Goal: Task Accomplishment & Management: Use online tool/utility

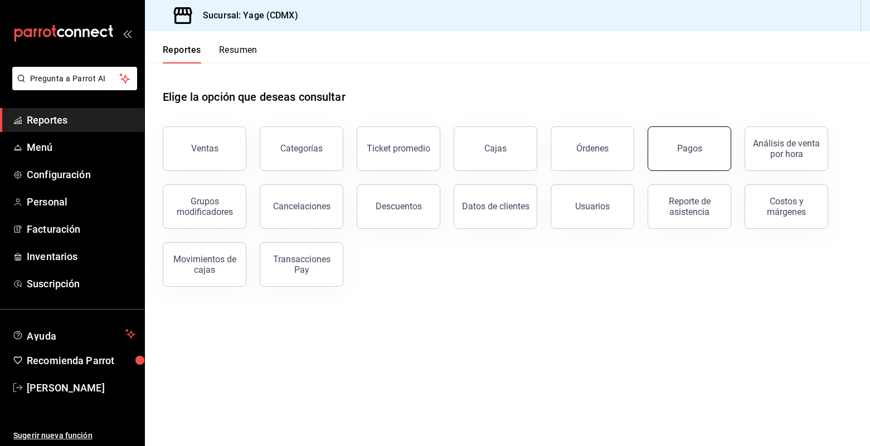
click at [700, 165] on button "Pagos" at bounding box center [690, 149] width 84 height 45
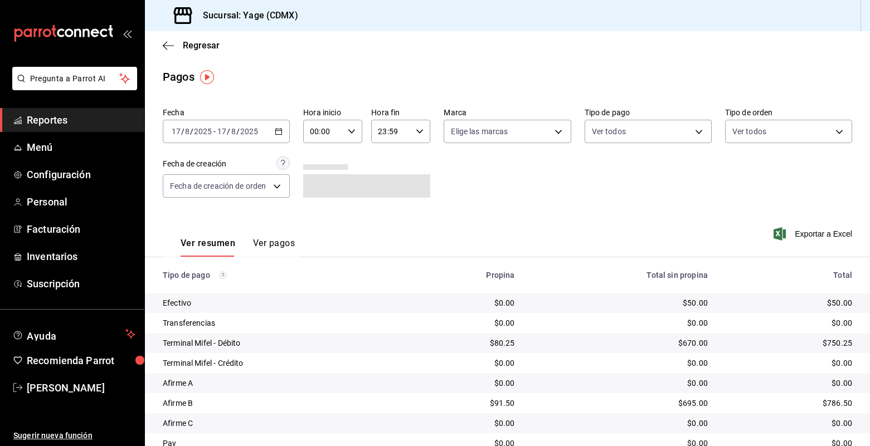
click at [282, 132] on \(Stroke\) "button" at bounding box center [278, 132] width 7 height 6
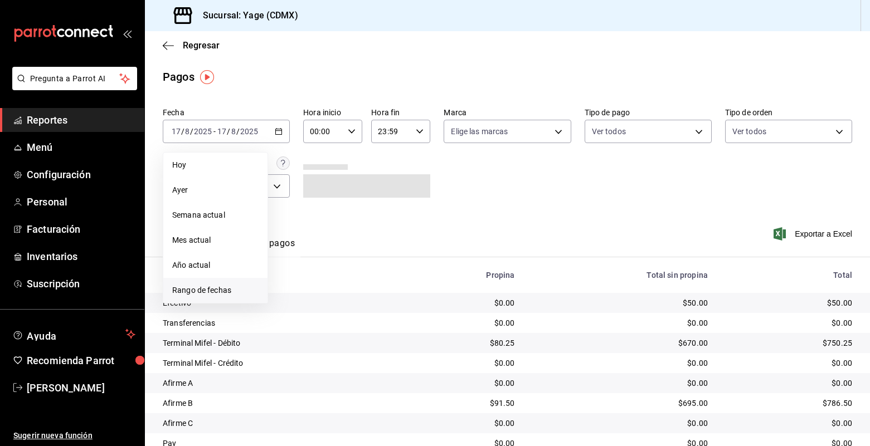
click at [207, 283] on li "Rango de fechas" at bounding box center [215, 290] width 104 height 25
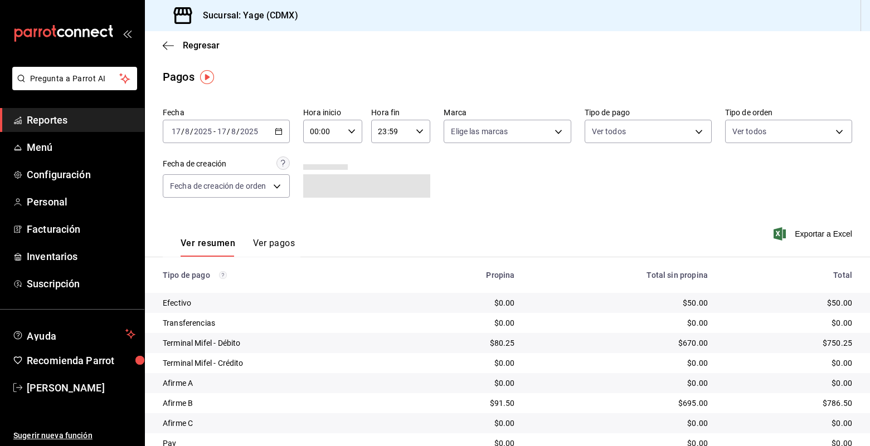
click at [352, 56] on div "Regresar" at bounding box center [507, 45] width 725 height 28
click at [283, 130] on div "[DATE] [DATE] - [DATE] [DATE]" at bounding box center [226, 131] width 127 height 23
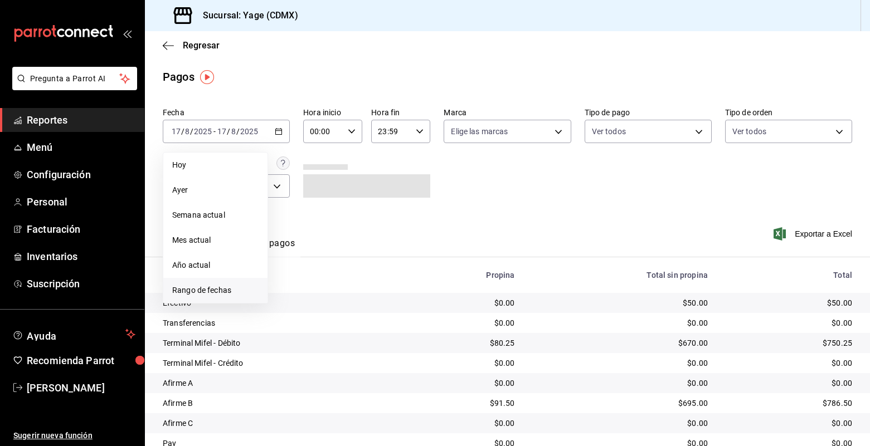
click at [226, 290] on span "Rango de fechas" at bounding box center [215, 291] width 86 height 12
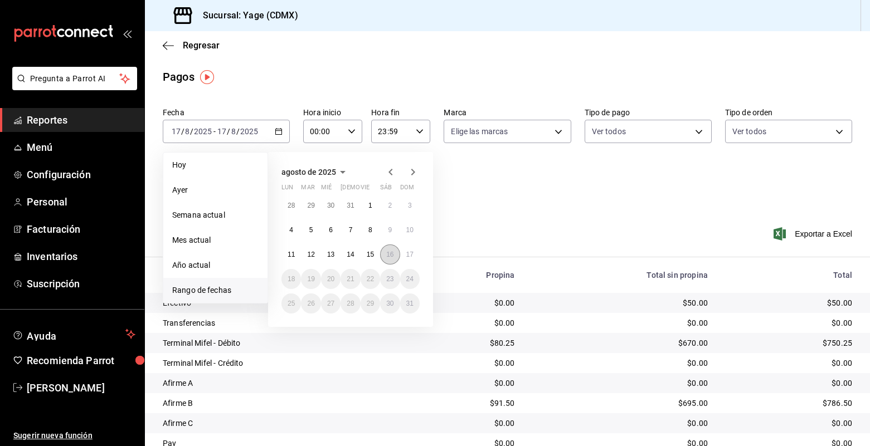
click at [389, 253] on abbr "16" at bounding box center [389, 255] width 7 height 8
click at [410, 254] on abbr "17" at bounding box center [409, 255] width 7 height 8
click at [397, 253] on button "16" at bounding box center [390, 255] width 20 height 20
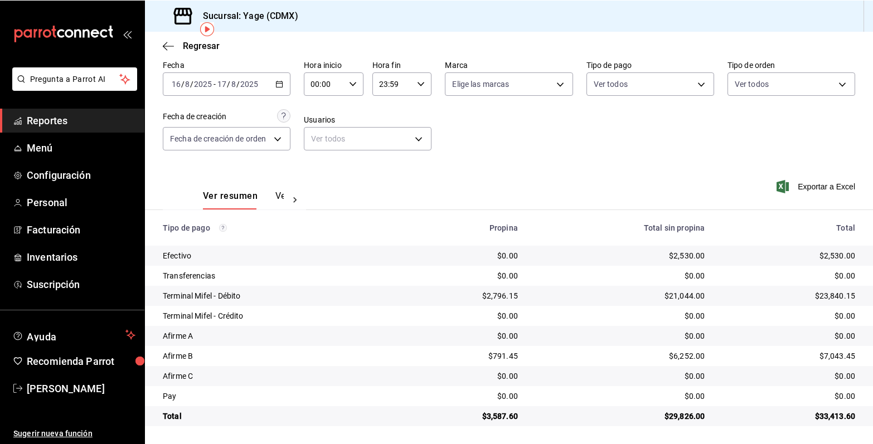
scroll to position [47, 0]
click at [294, 198] on icon at bounding box center [295, 200] width 3 height 6
click at [267, 198] on button "Ver pagos" at bounding box center [263, 200] width 42 height 19
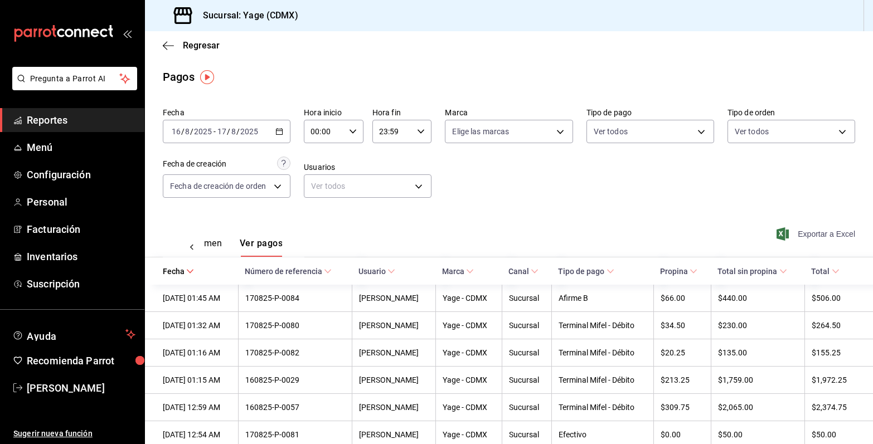
drag, startPoint x: 784, startPoint y: 234, endPoint x: 794, endPoint y: 231, distance: 10.3
click at [786, 234] on icon "button" at bounding box center [782, 233] width 12 height 13
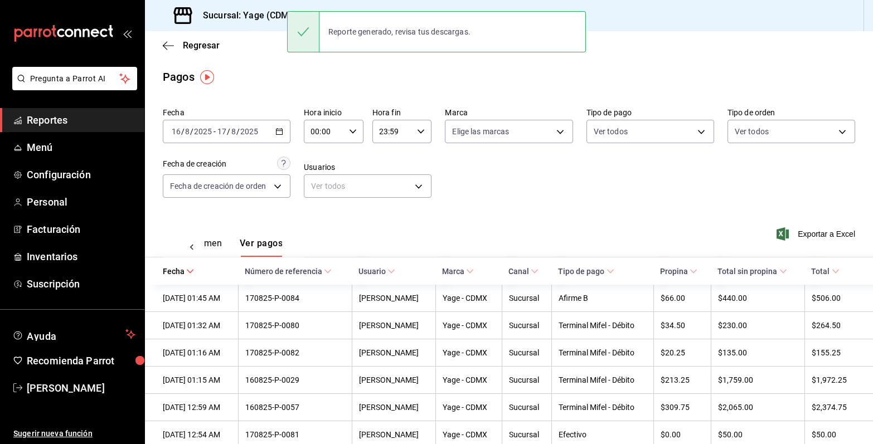
click at [279, 128] on icon "button" at bounding box center [279, 132] width 8 height 8
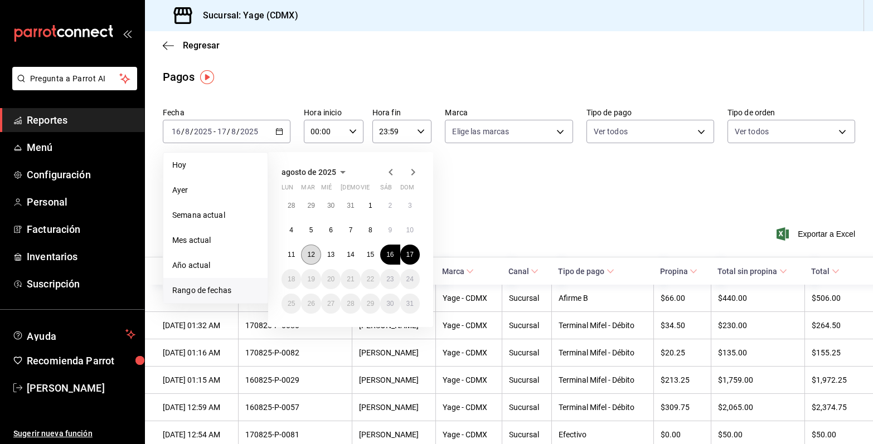
click at [321, 258] on button "12" at bounding box center [311, 255] width 20 height 20
click at [417, 253] on button "17" at bounding box center [410, 255] width 20 height 20
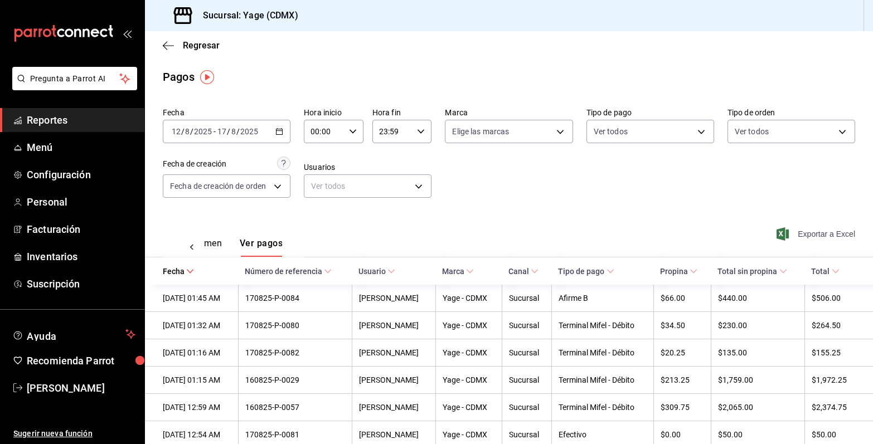
click at [798, 230] on span "Exportar a Excel" at bounding box center [817, 233] width 76 height 13
